Goal: Information Seeking & Learning: Learn about a topic

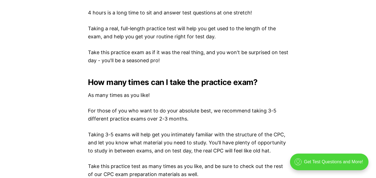
scroll to position [1017, 0]
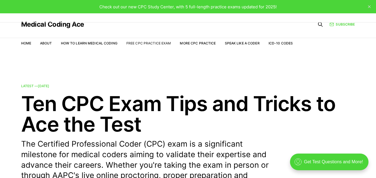
click at [148, 42] on link "Free CPC Practice Exam" at bounding box center [148, 43] width 45 height 4
